Goal: Transaction & Acquisition: Purchase product/service

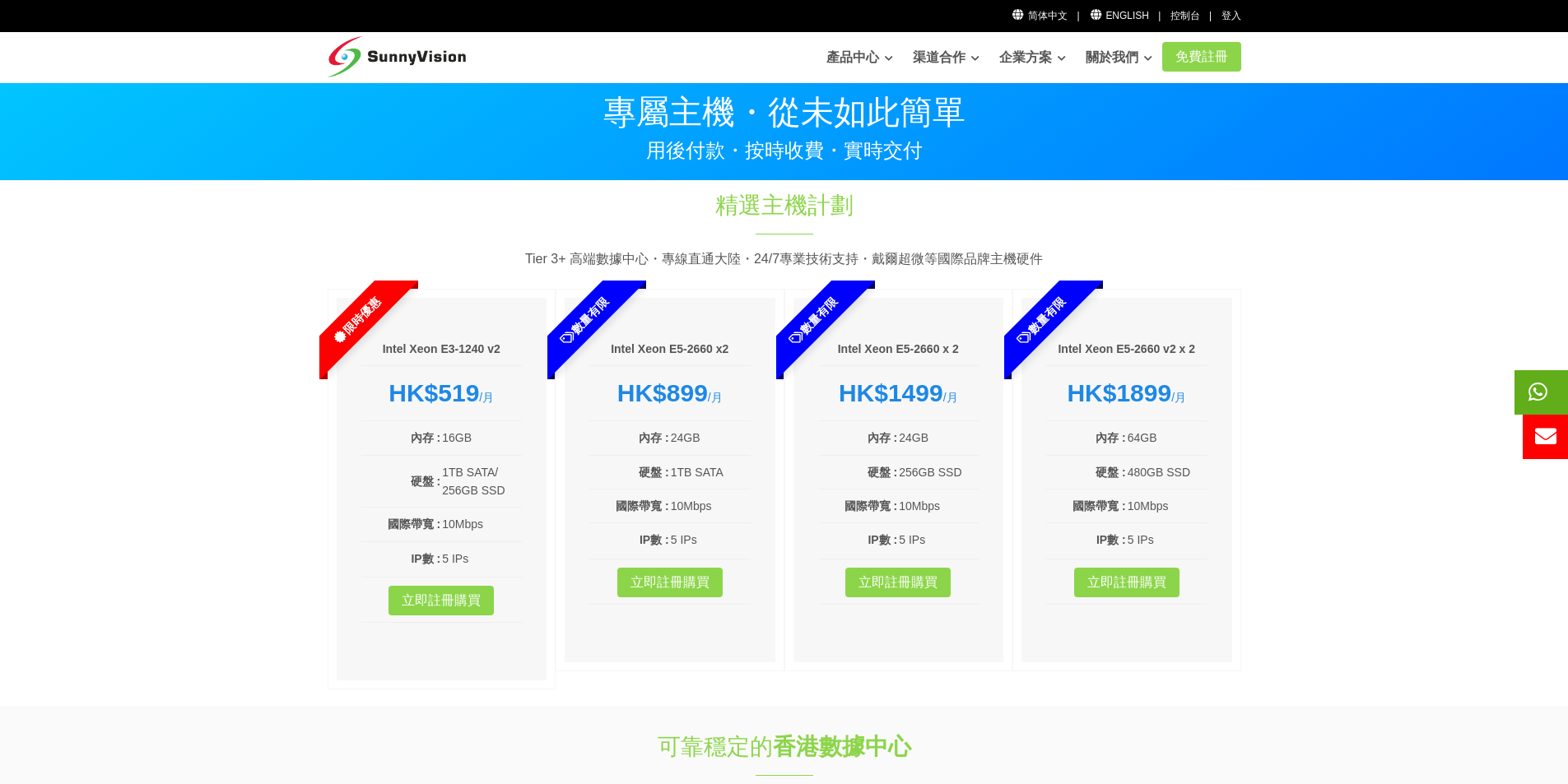
click at [1547, 389] on icon at bounding box center [1537, 391] width 19 height 21
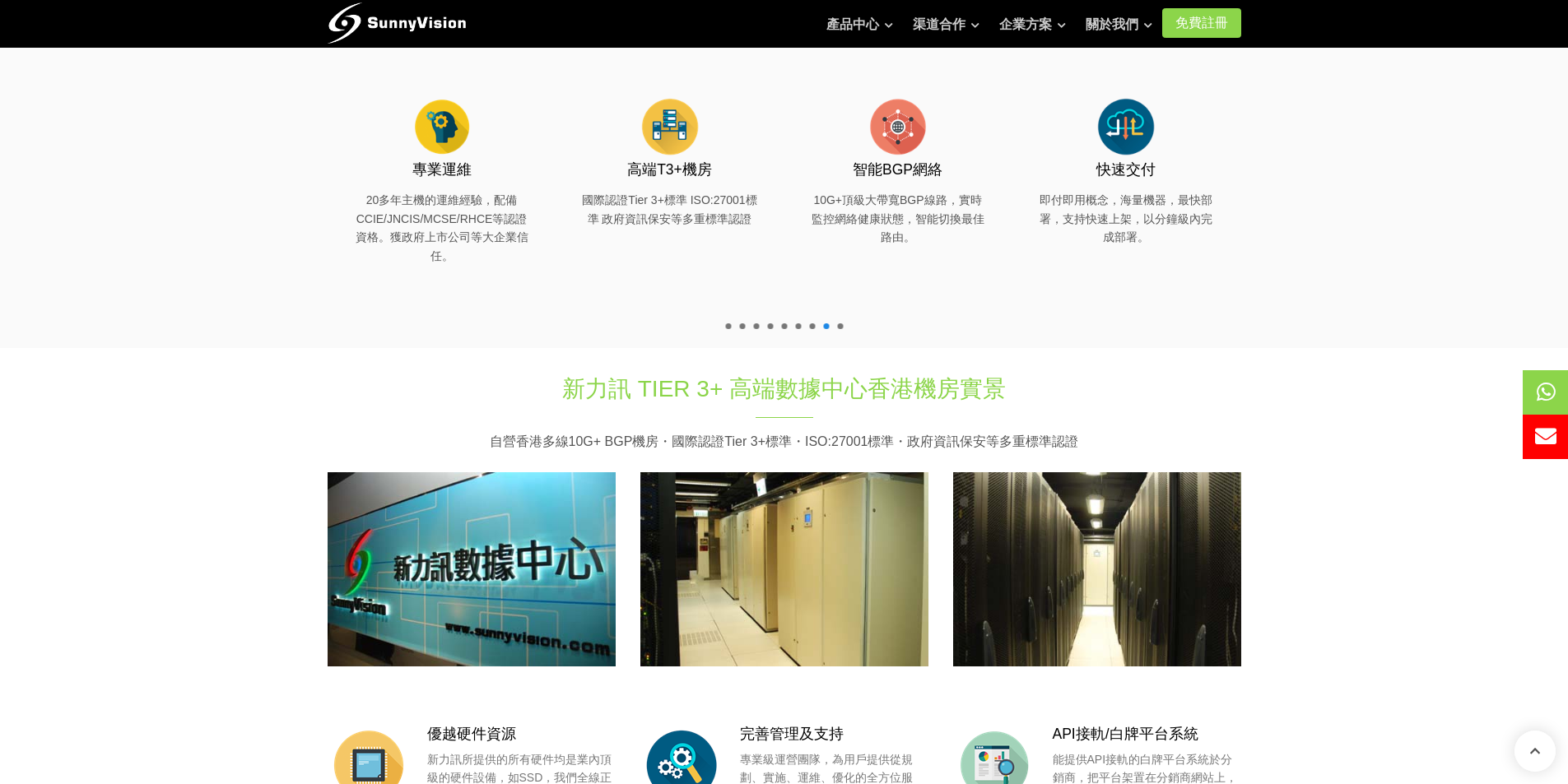
scroll to position [987, 0]
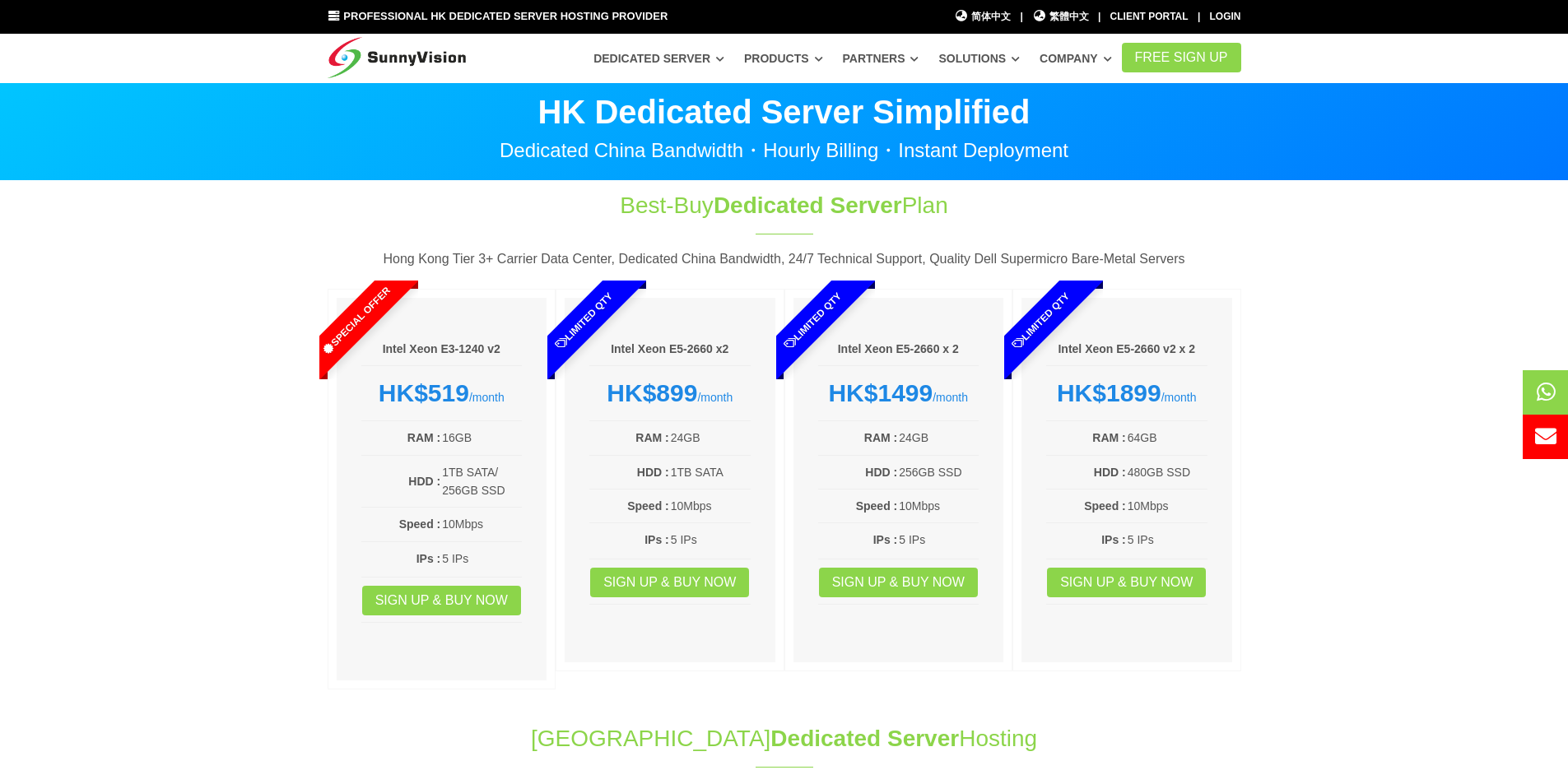
click at [163, 231] on section "Best-Buy Dedicated Server Plan Hong Kong Tier 3+ Carrier Data Center, Dedicated…" at bounding box center [784, 443] width 1568 height 525
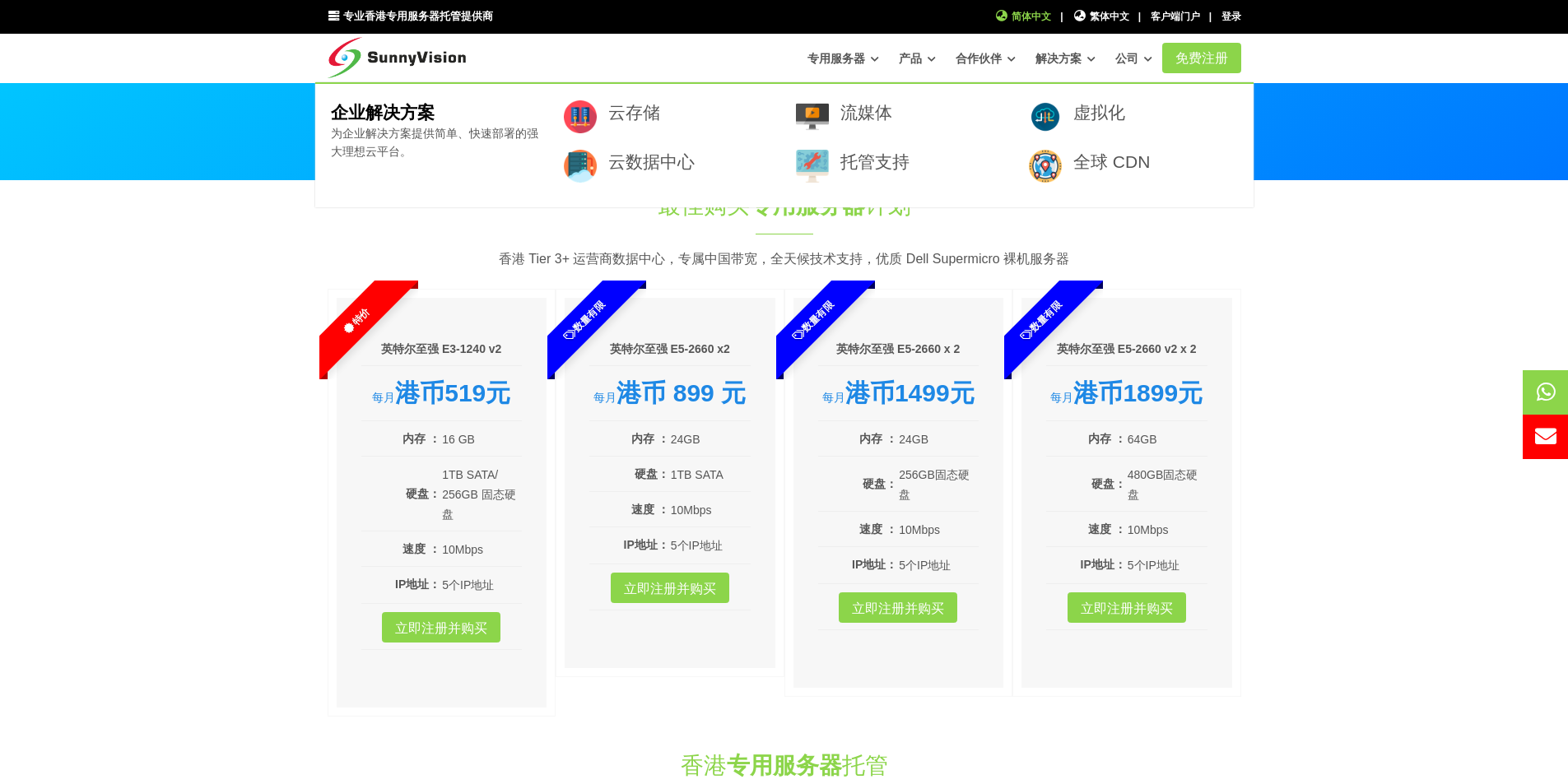
click at [1039, 11] on font "简体中文" at bounding box center [1031, 17] width 40 height 11
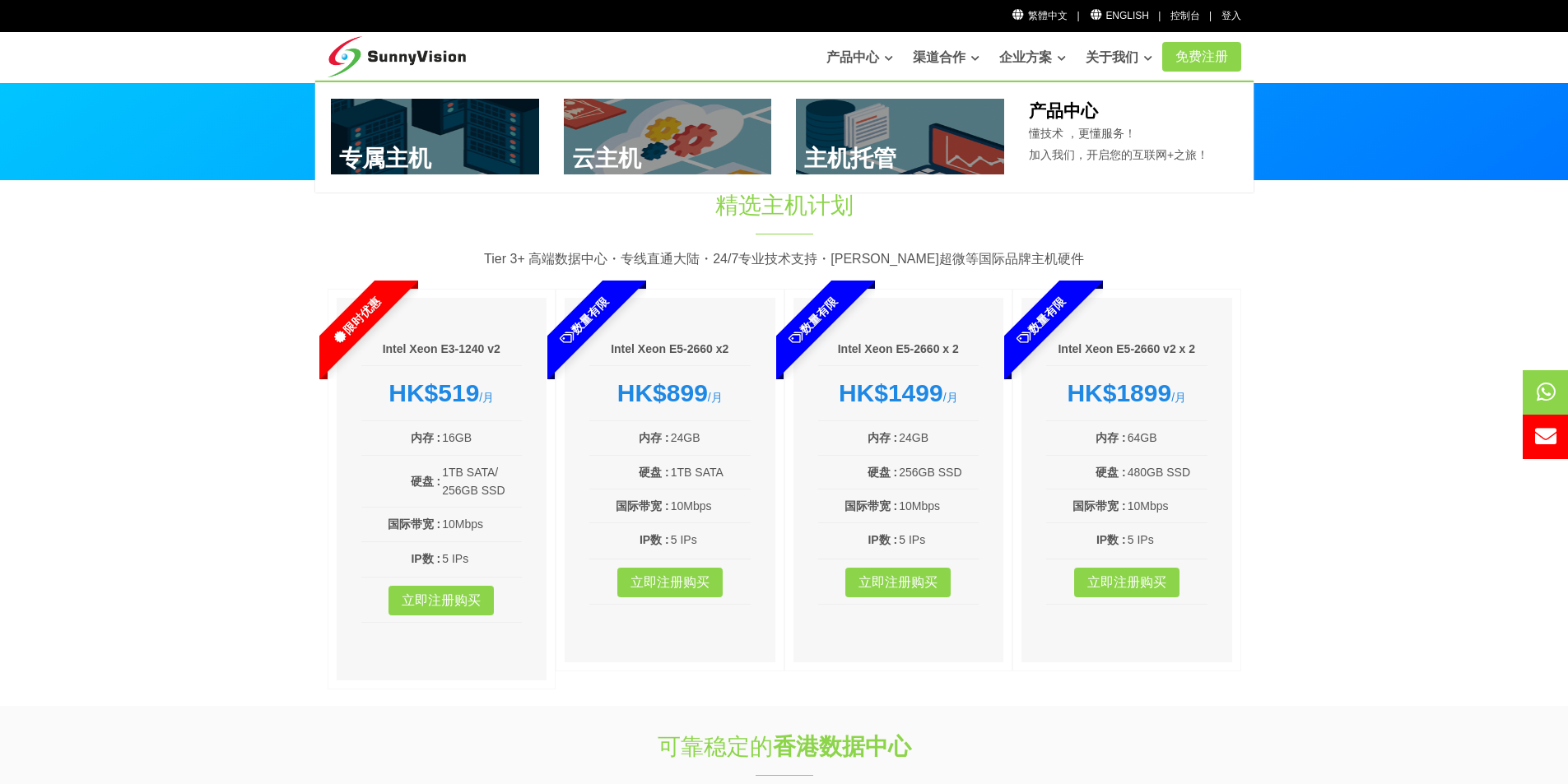
click at [384, 133] on link at bounding box center [435, 137] width 209 height 76
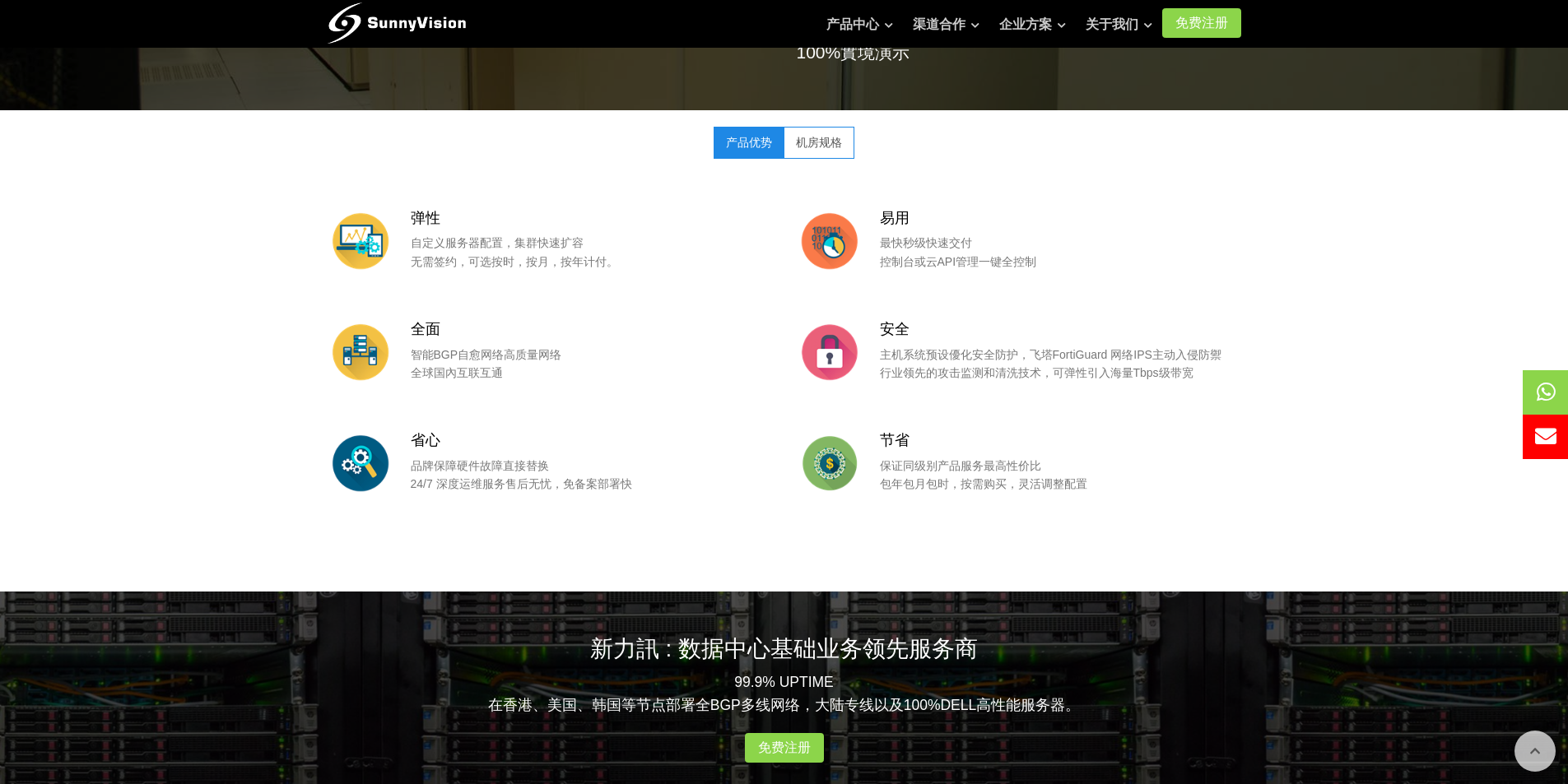
scroll to position [2060, 0]
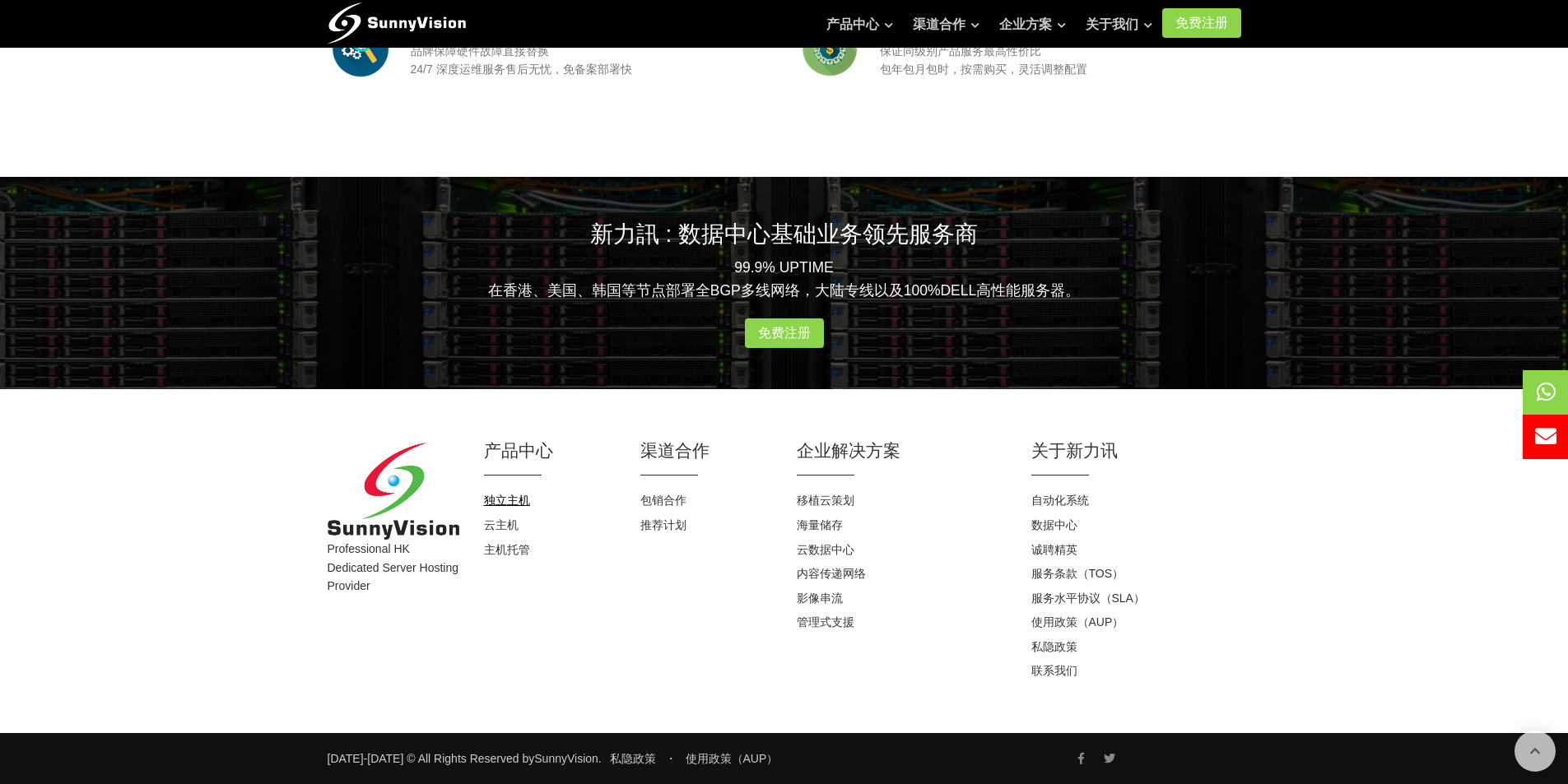
click at [511, 500] on link "独立主机" at bounding box center [507, 500] width 46 height 13
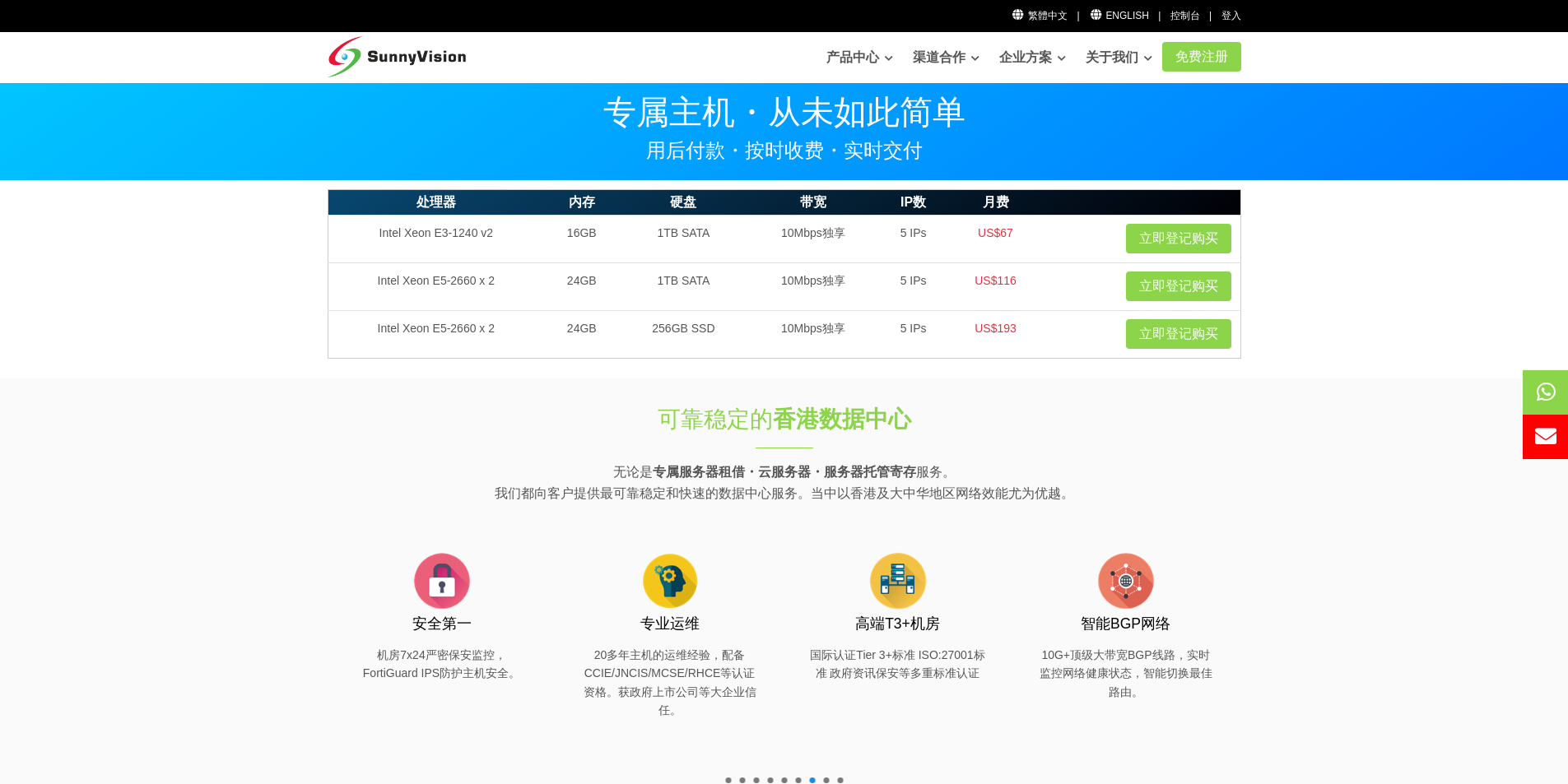
click at [200, 348] on section "处理器 内存 硬盘 带宽 IP数 月费 Intel Xeon E3-1240 v2 16GB 1TB SATA 10Mbps独享 5 IPs US$67 立即…" at bounding box center [784, 279] width 1568 height 197
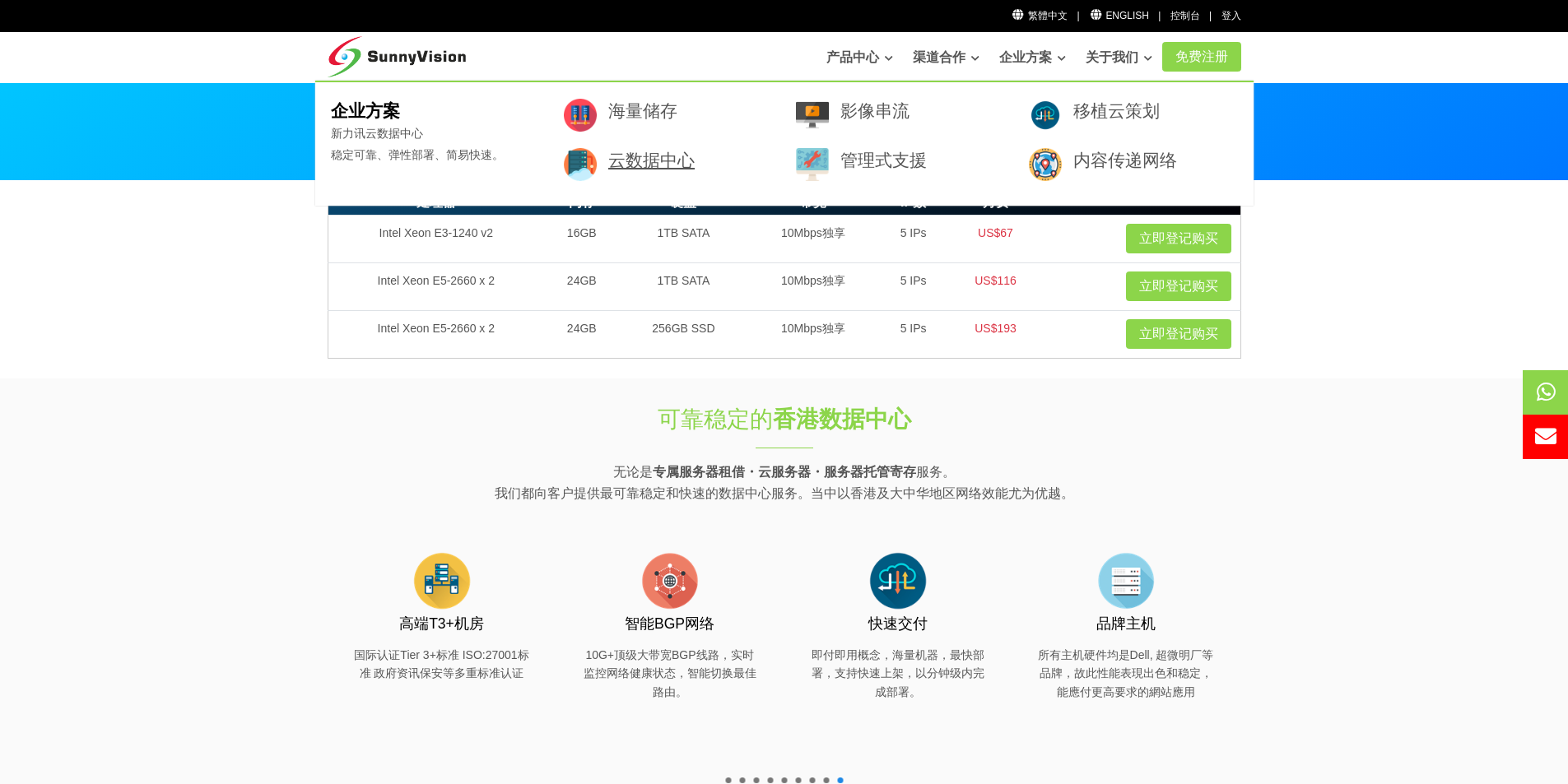
click at [671, 164] on link "云数据中心" at bounding box center [651, 159] width 86 height 19
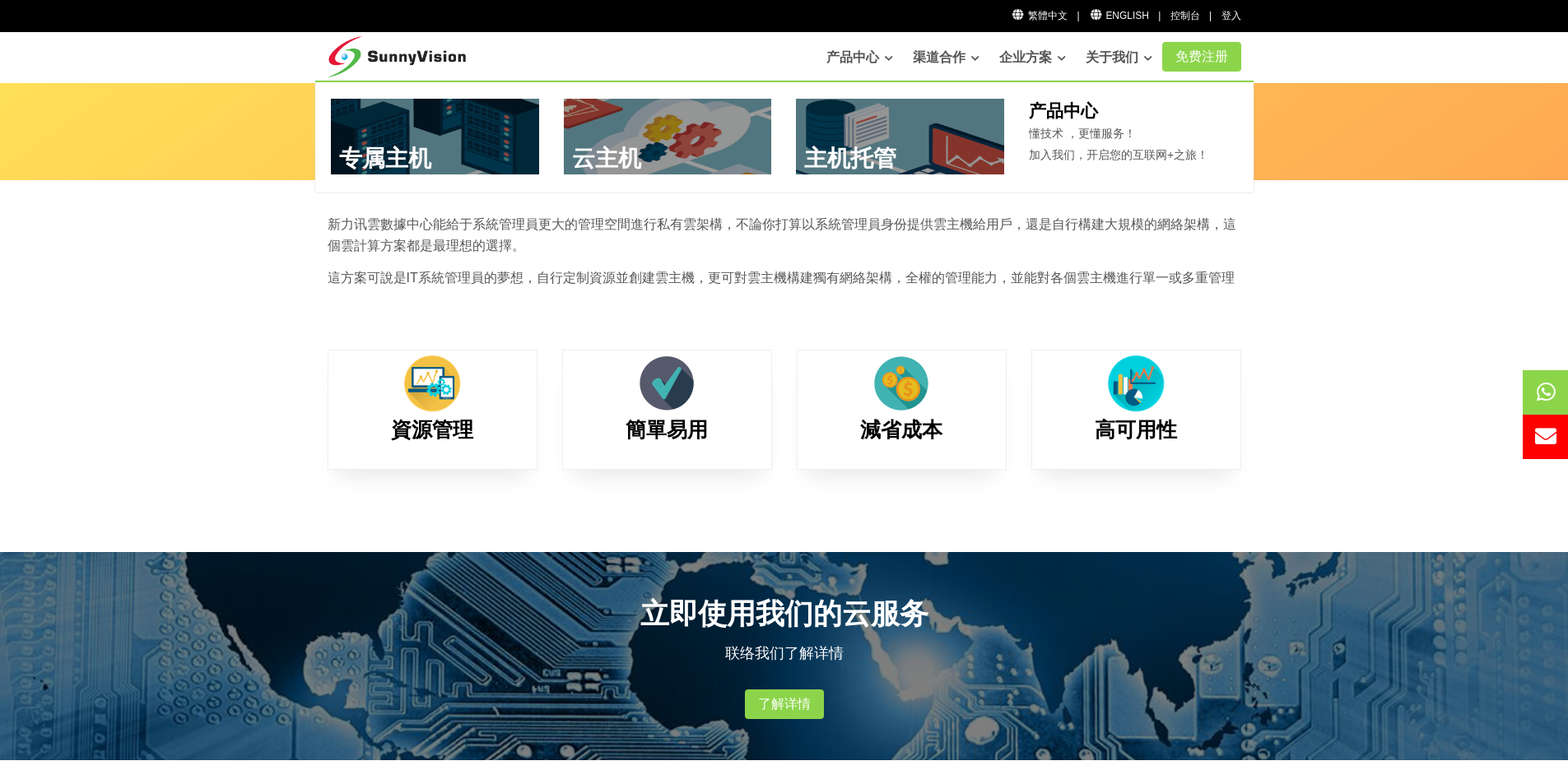
click at [650, 141] on link at bounding box center [668, 137] width 209 height 76
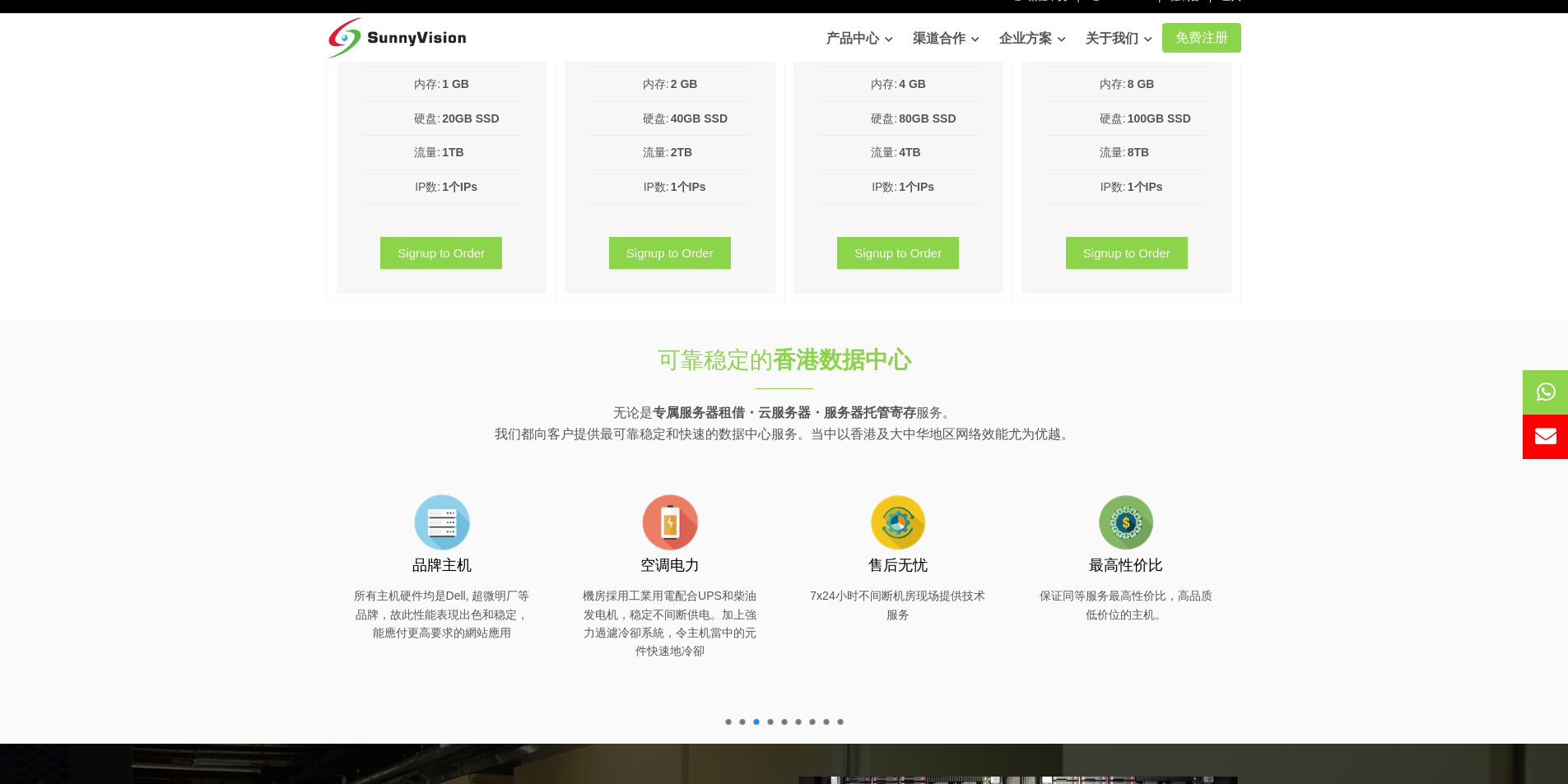
scroll to position [494, 0]
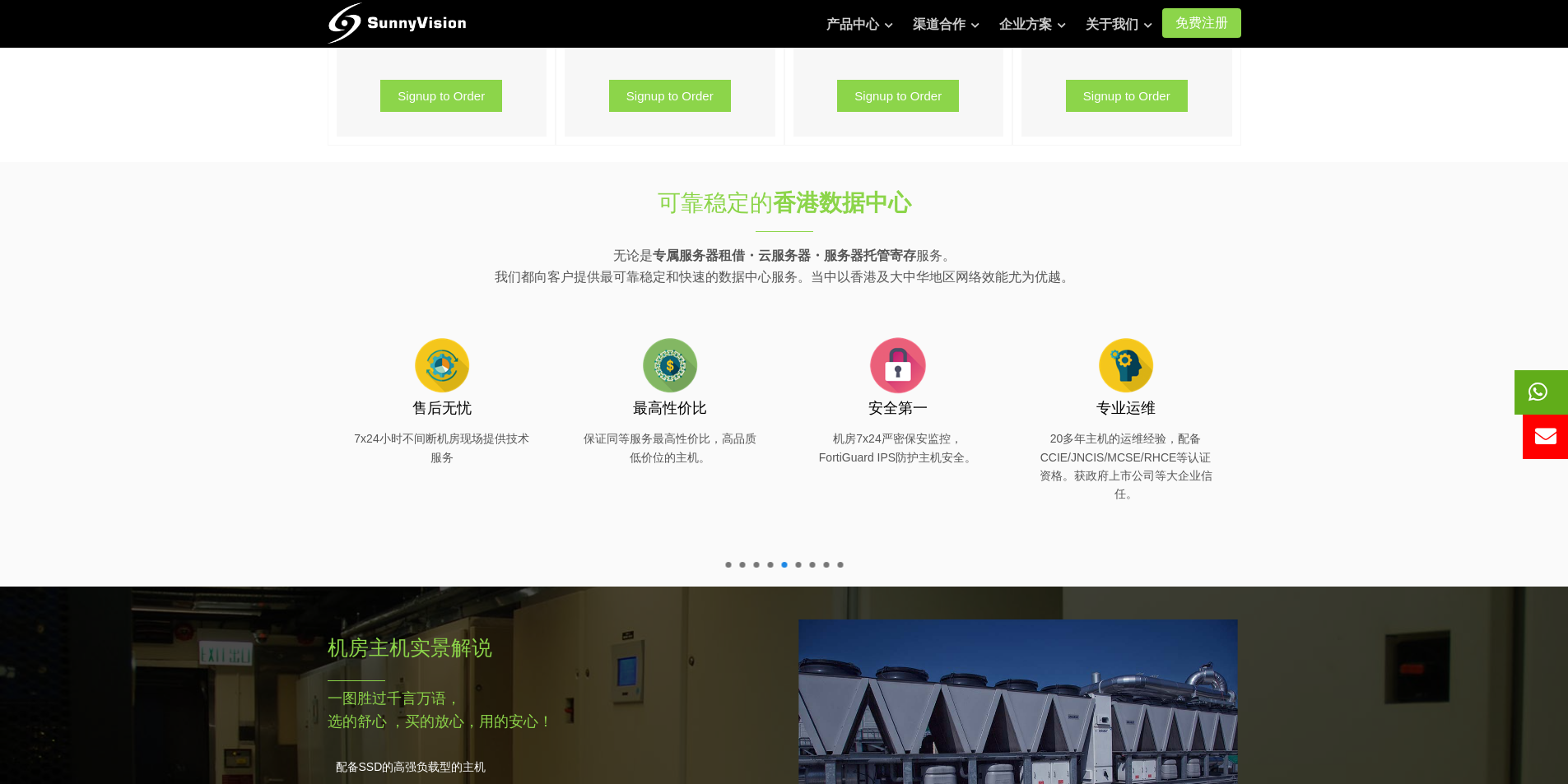
click at [1548, 387] on span at bounding box center [1566, 392] width 104 height 44
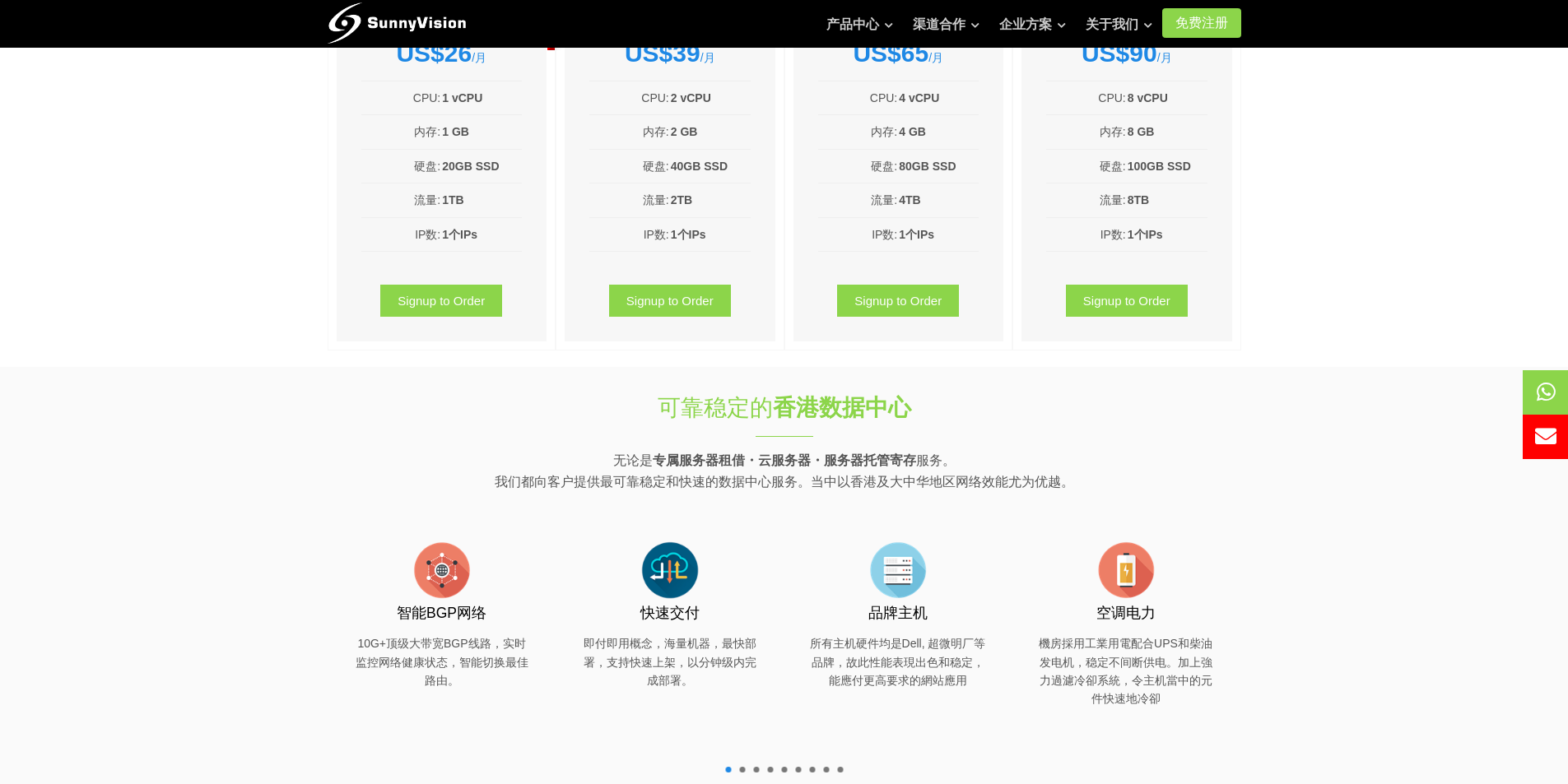
scroll to position [0, 0]
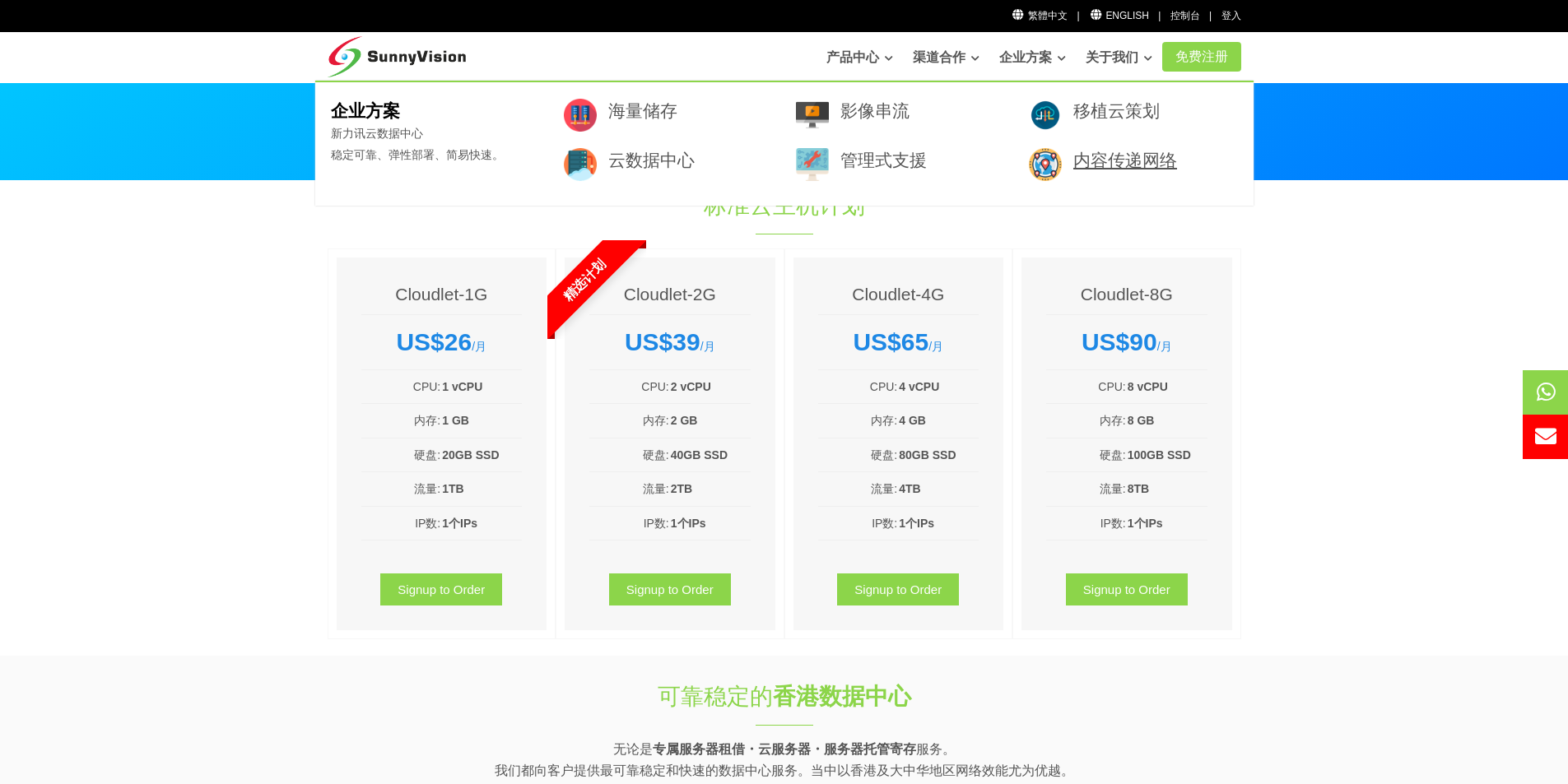
click at [1129, 167] on link "内容传递网络" at bounding box center [1125, 159] width 104 height 19
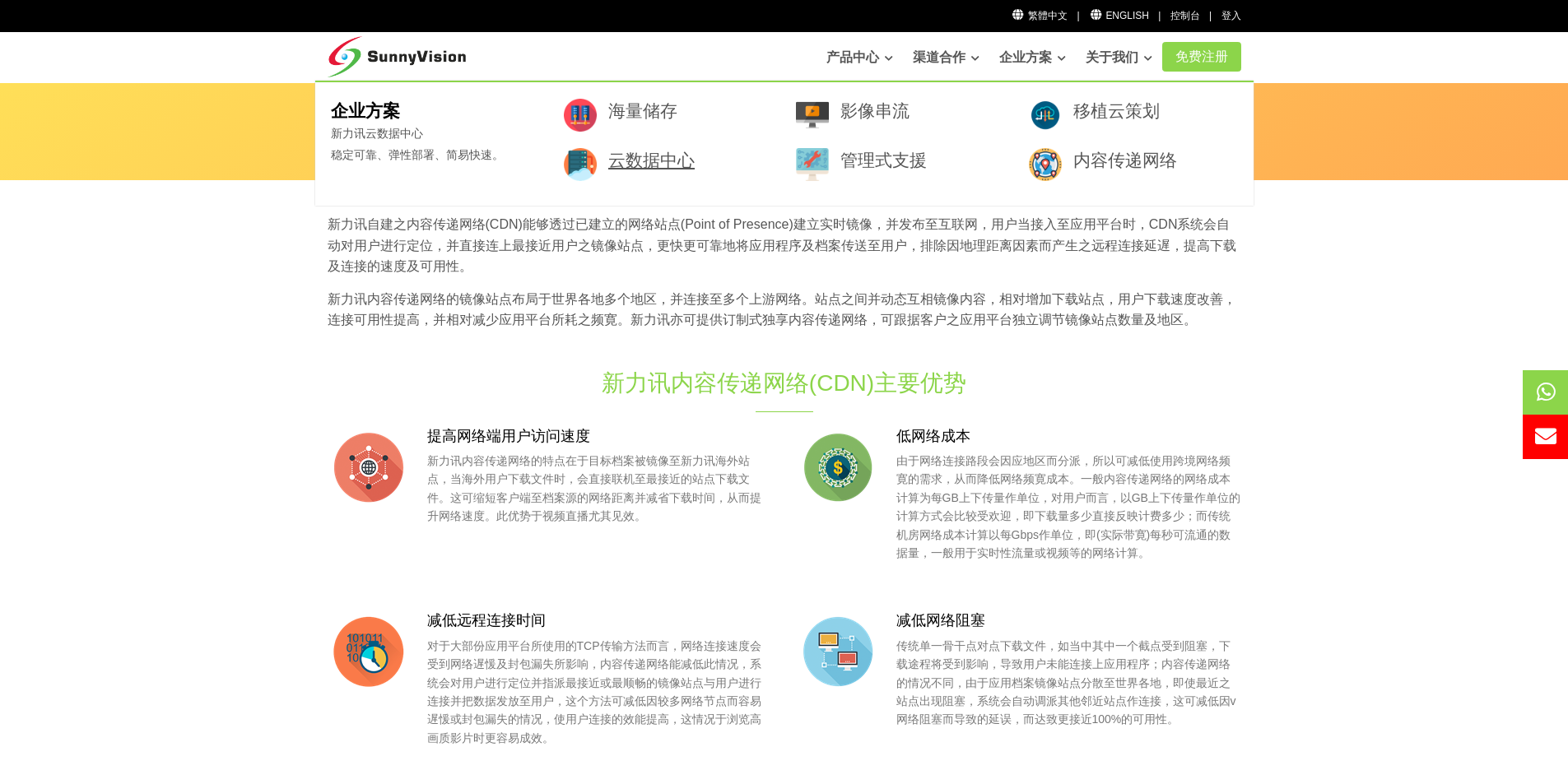
click at [656, 157] on link "云数据中心" at bounding box center [651, 159] width 86 height 19
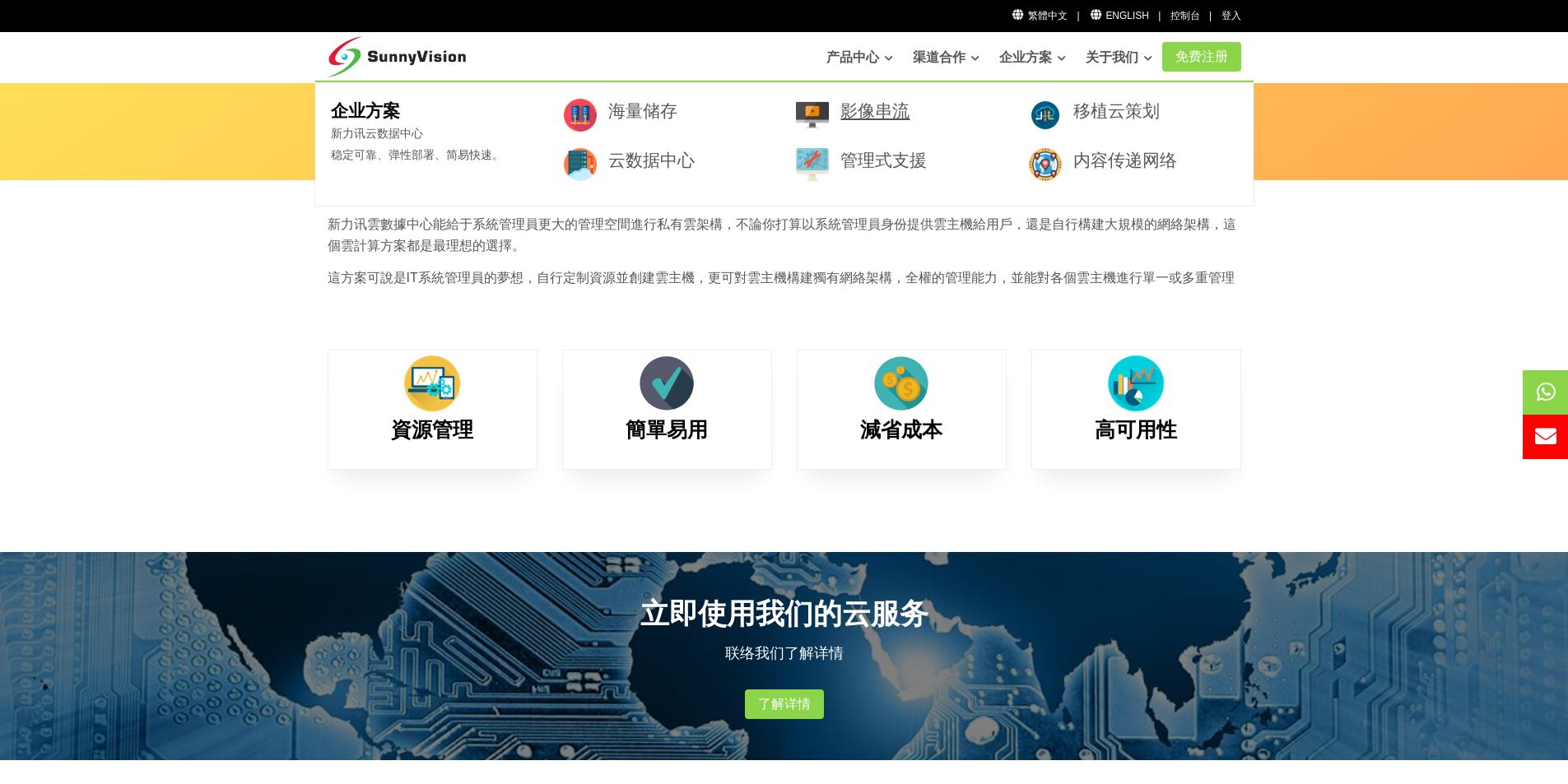
click at [866, 113] on link "影像串流" at bounding box center [874, 110] width 70 height 19
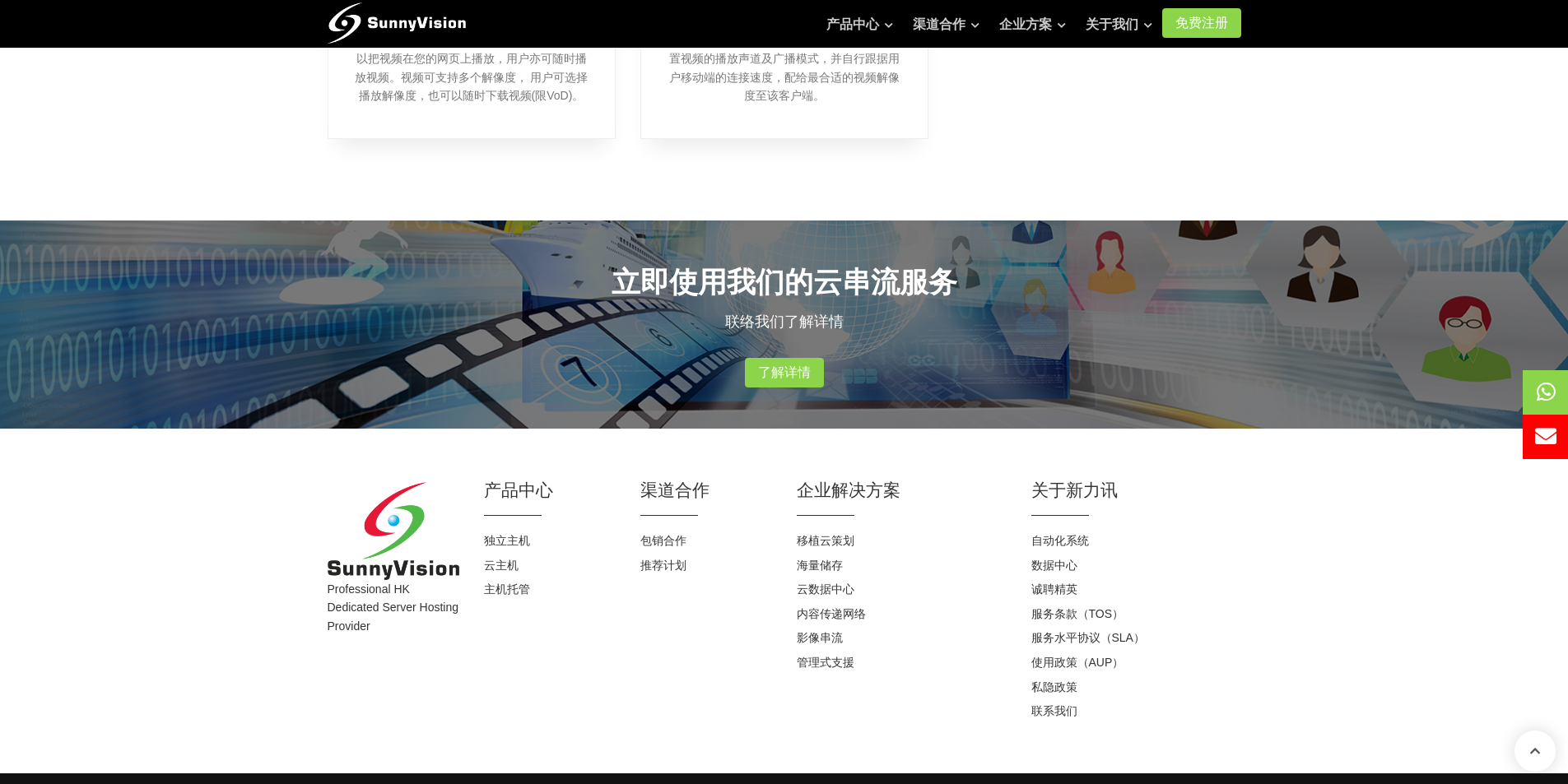
scroll to position [1316, 0]
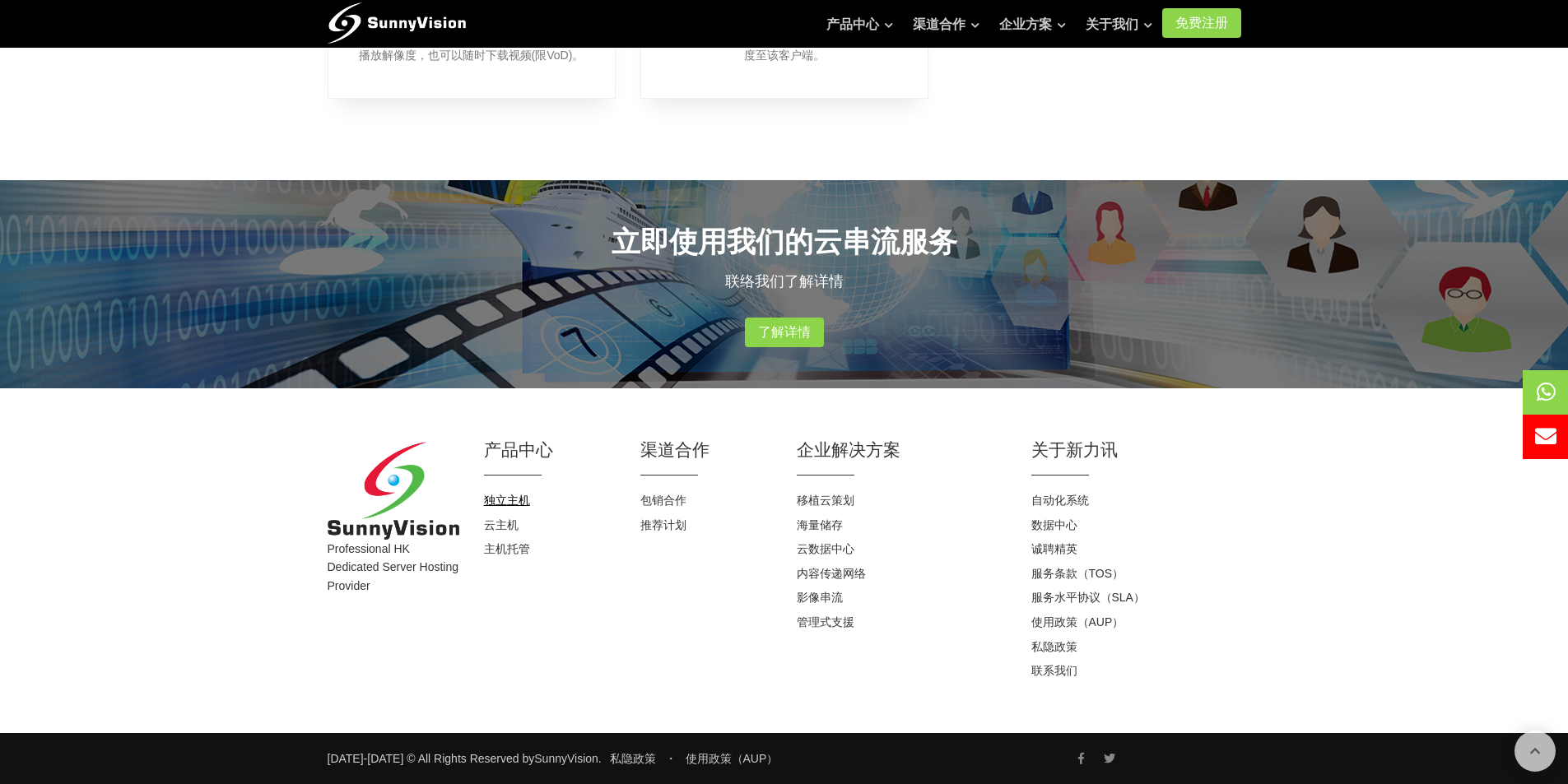
click at [503, 505] on link "独立主机" at bounding box center [507, 500] width 46 height 13
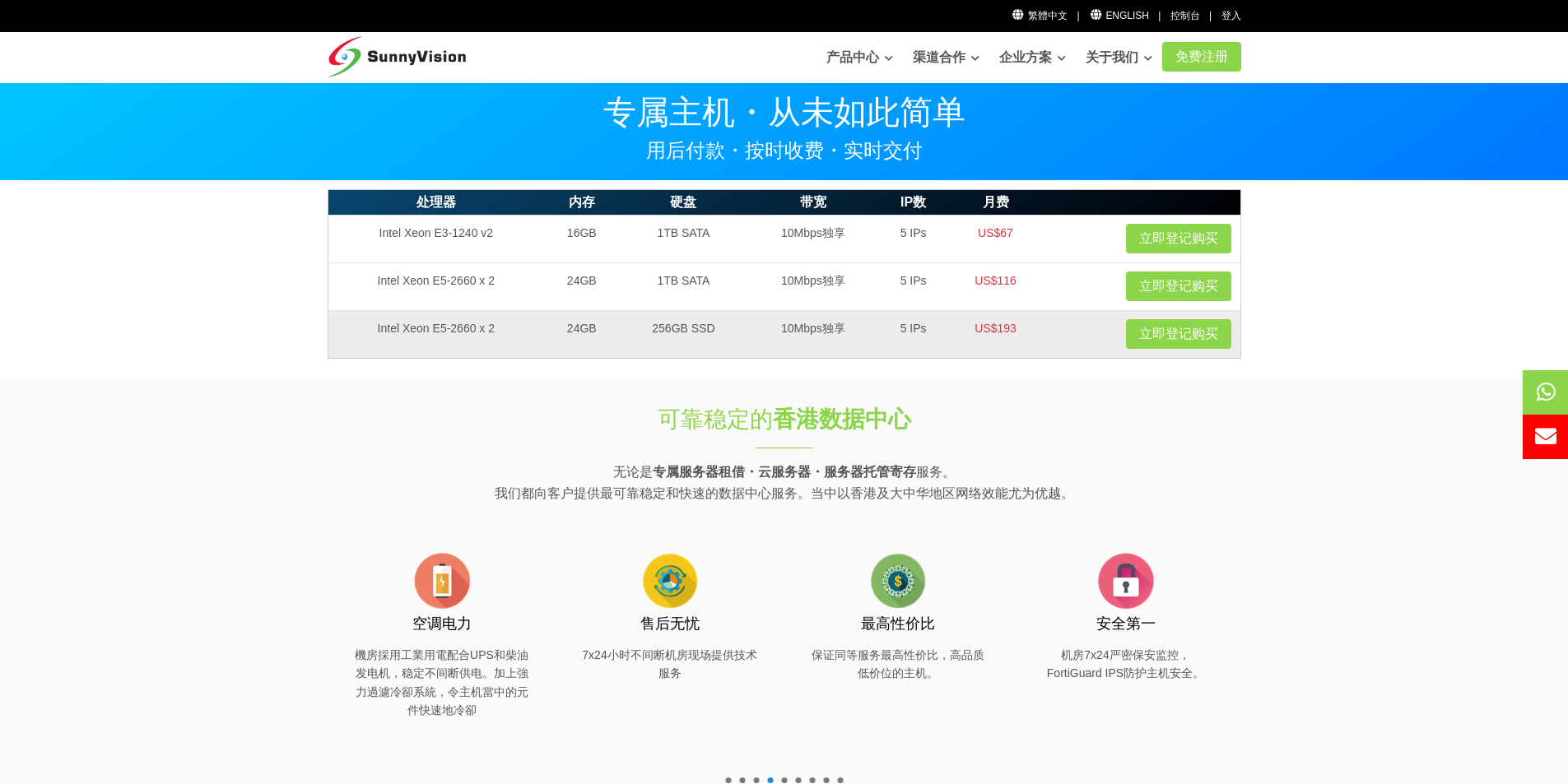
click at [1006, 334] on td "US$193" at bounding box center [996, 334] width 95 height 47
click at [1154, 333] on link "立即登记购买" at bounding box center [1179, 334] width 106 height 30
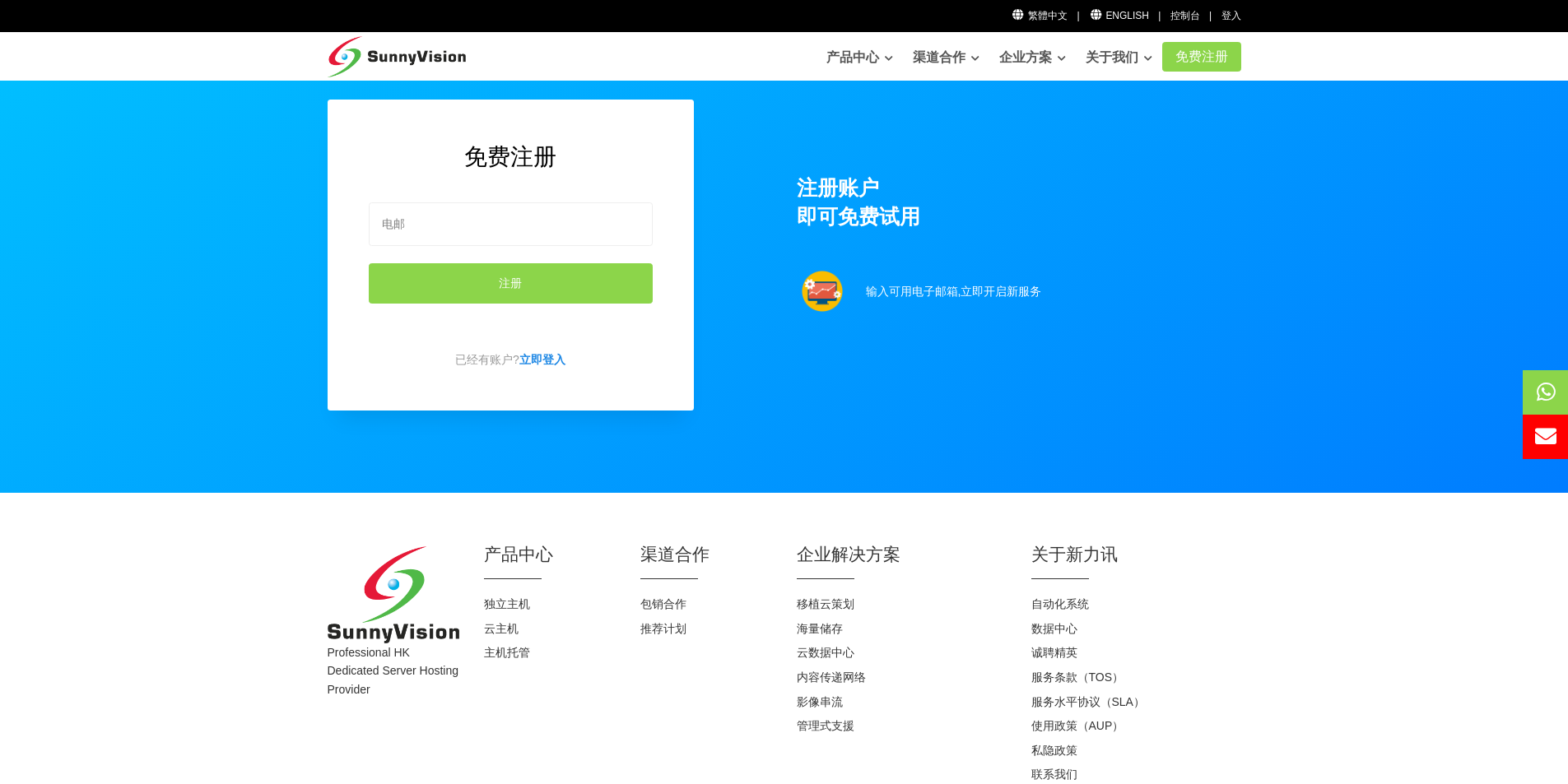
scroll to position [104, 0]
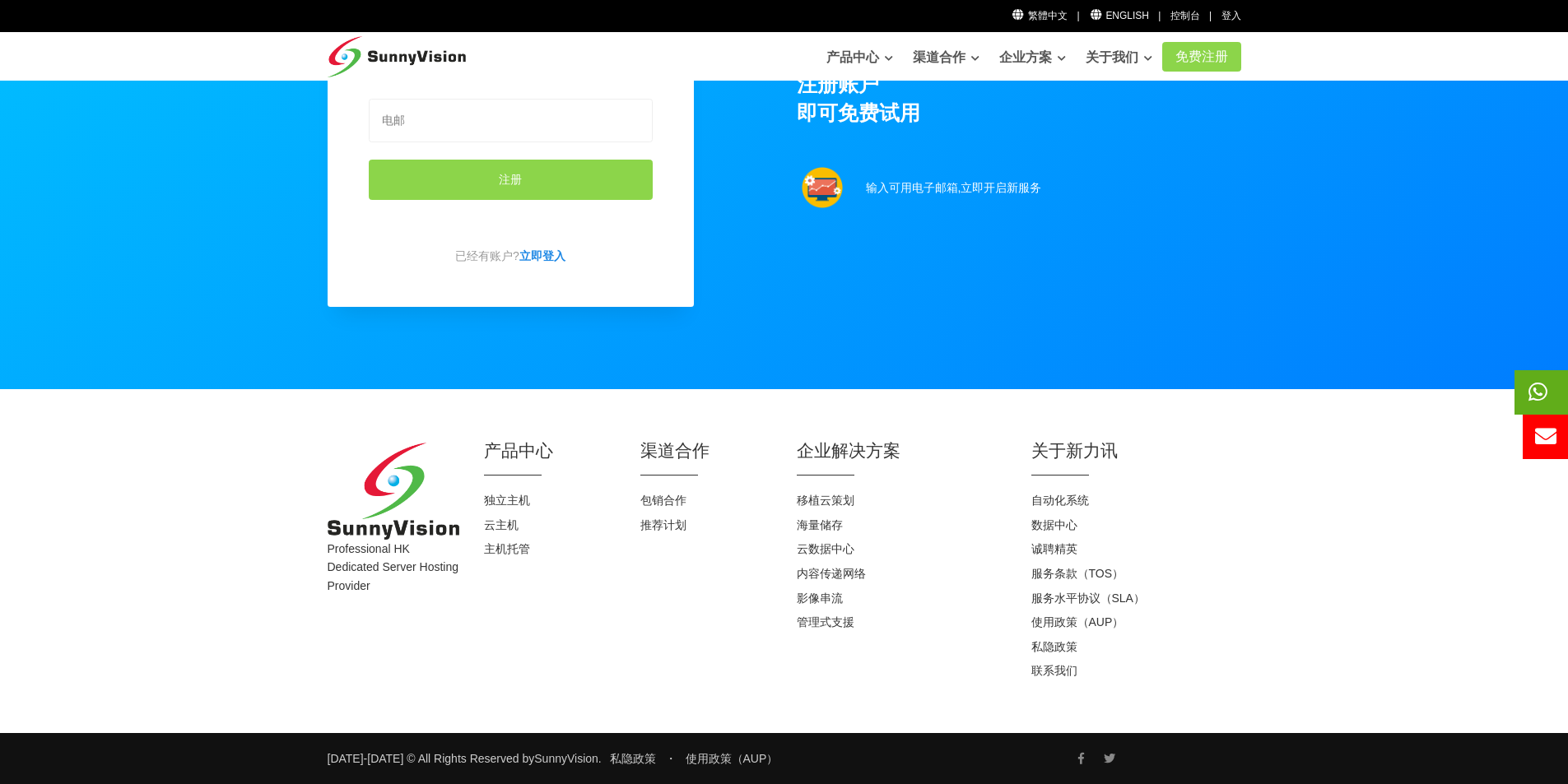
click at [1549, 386] on span at bounding box center [1566, 392] width 104 height 44
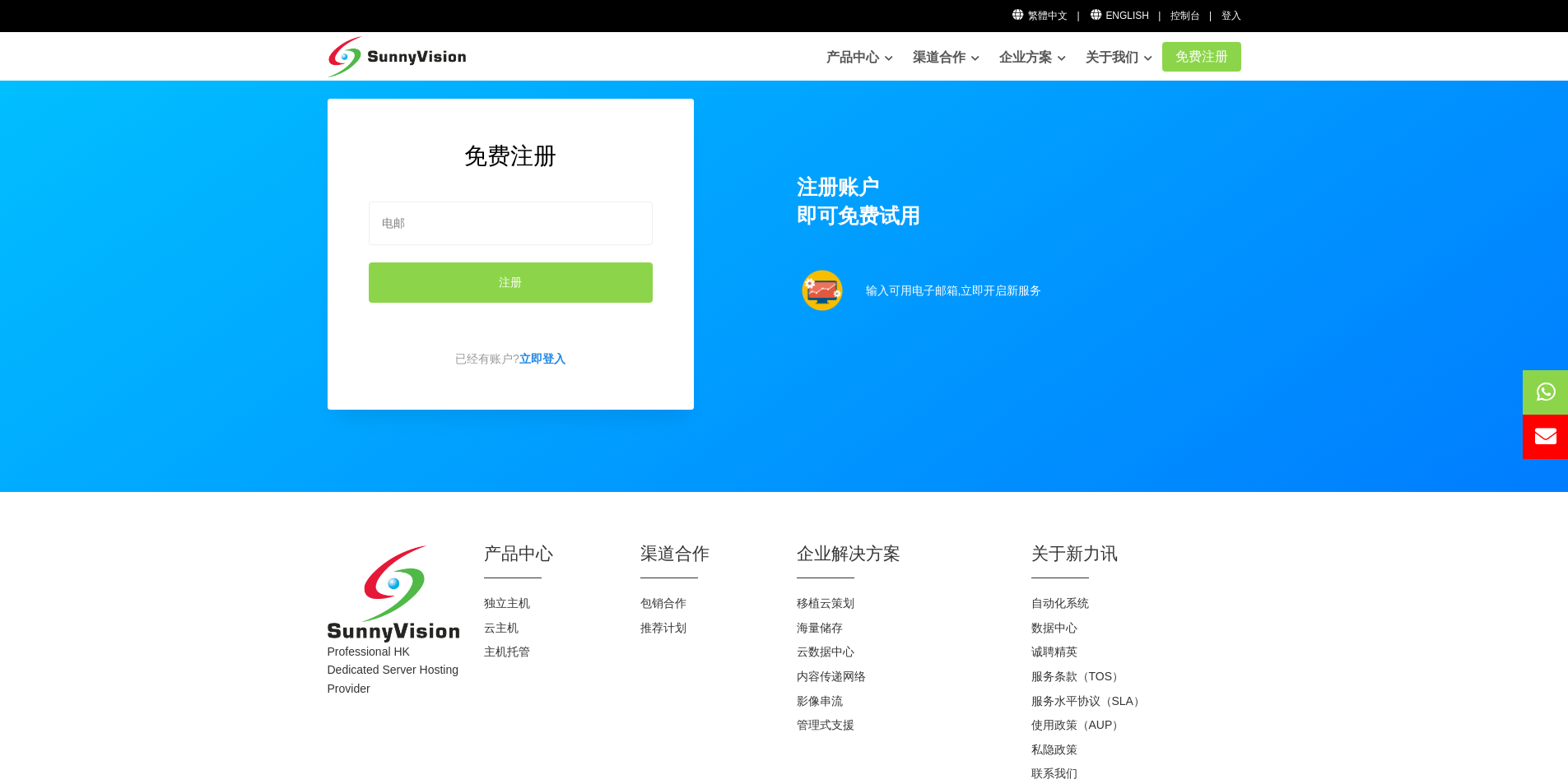
scroll to position [0, 0]
